Goal: Check status: Check status

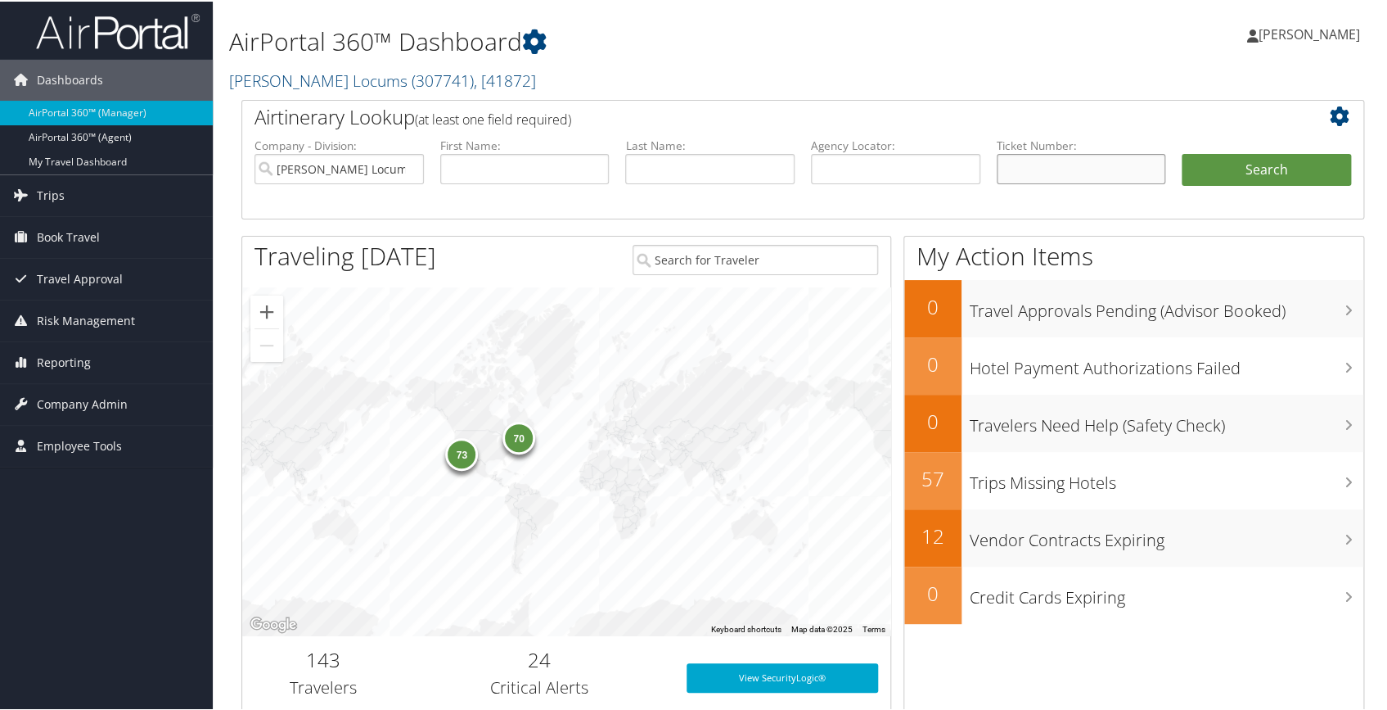
click at [1010, 159] on input "text" at bounding box center [1081, 167] width 169 height 30
click at [1023, 173] on input "text" at bounding box center [1081, 167] width 169 height 30
paste input "0017324707580"
type input "0017324707580"
click at [1298, 162] on button "Search" at bounding box center [1266, 168] width 169 height 33
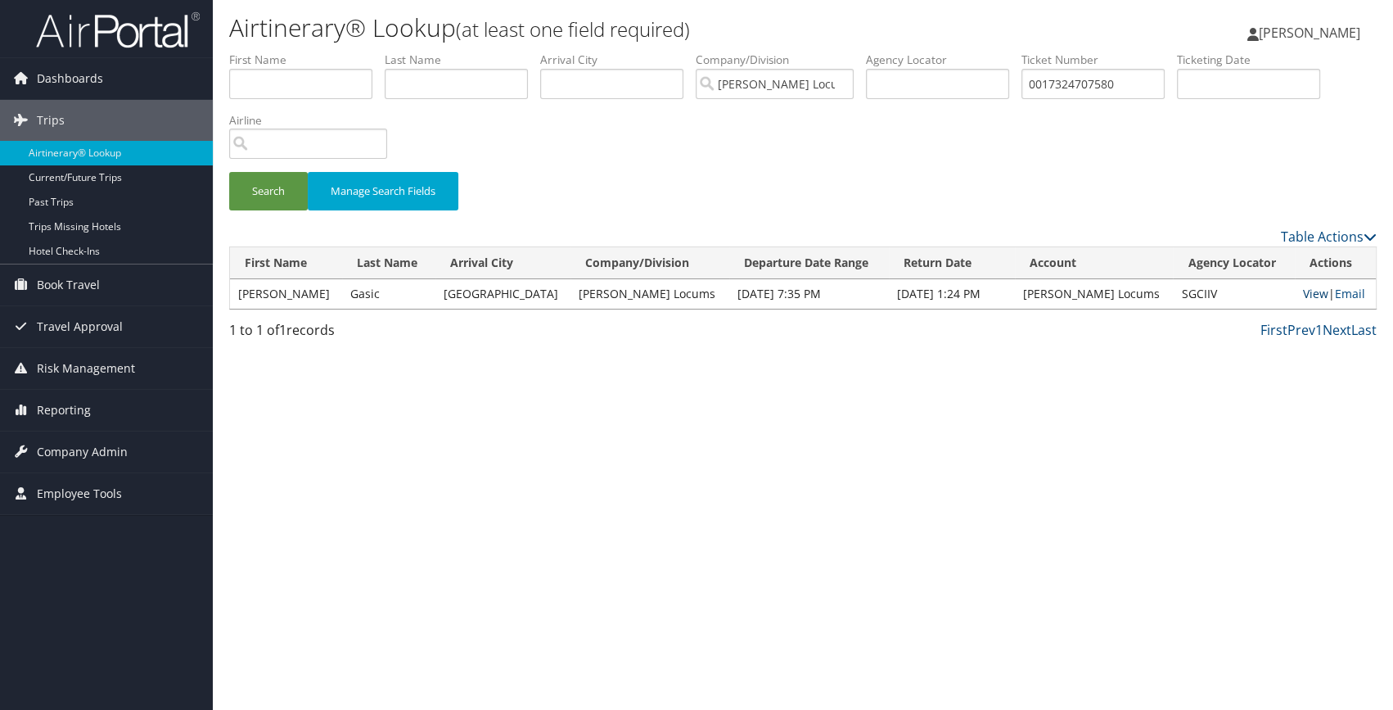
click at [1303, 295] on link "View" at bounding box center [1315, 294] width 25 height 16
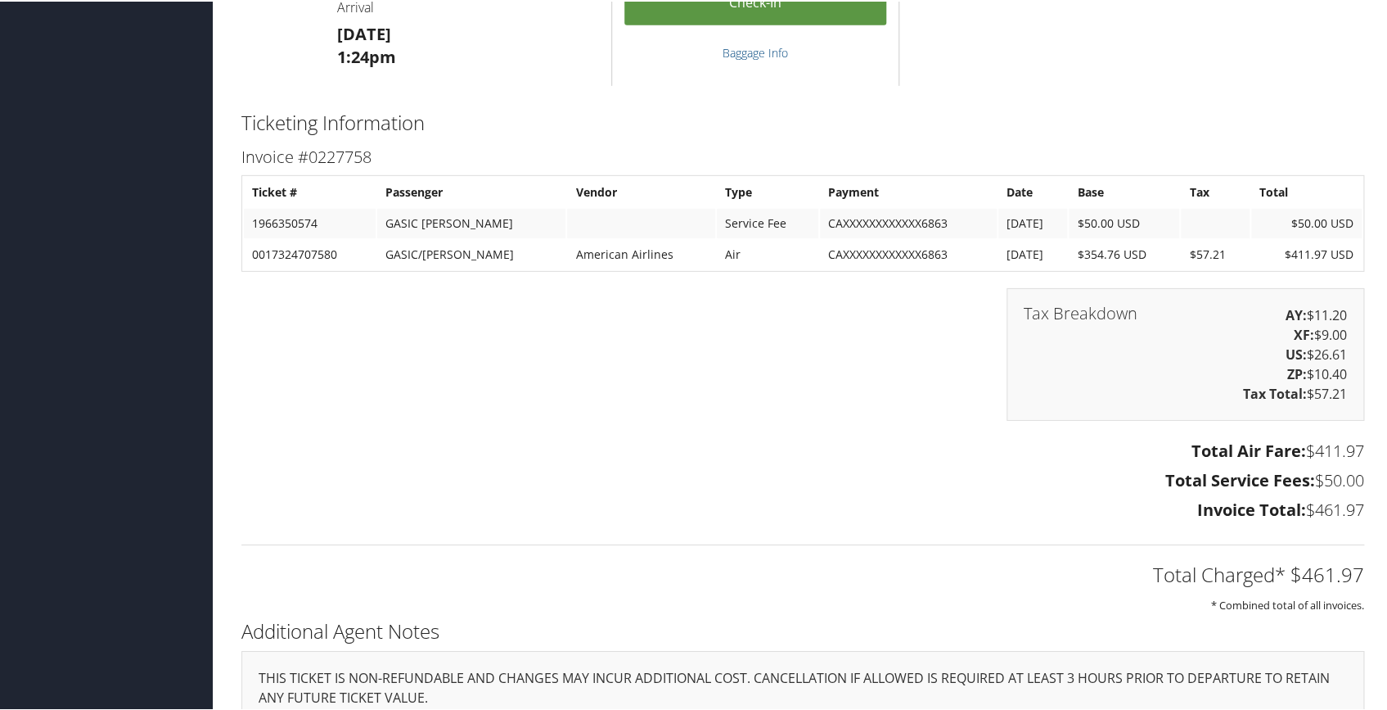
scroll to position [2381, 0]
